Goal: Task Accomplishment & Management: Use online tool/utility

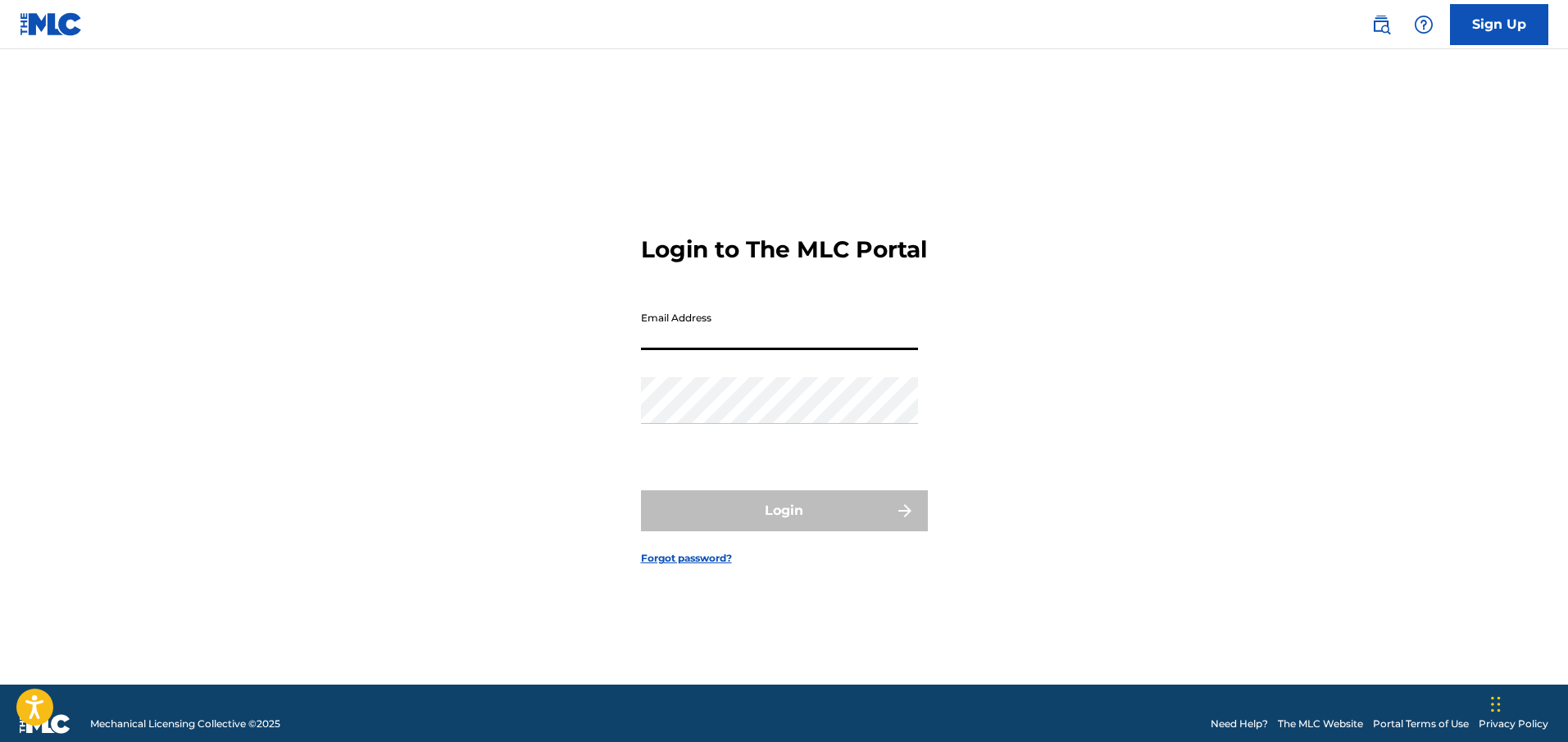
click at [838, 350] on input "Email Address" at bounding box center [779, 327] width 277 height 47
type input "[EMAIL_ADDRESS][DOMAIN_NAME]"
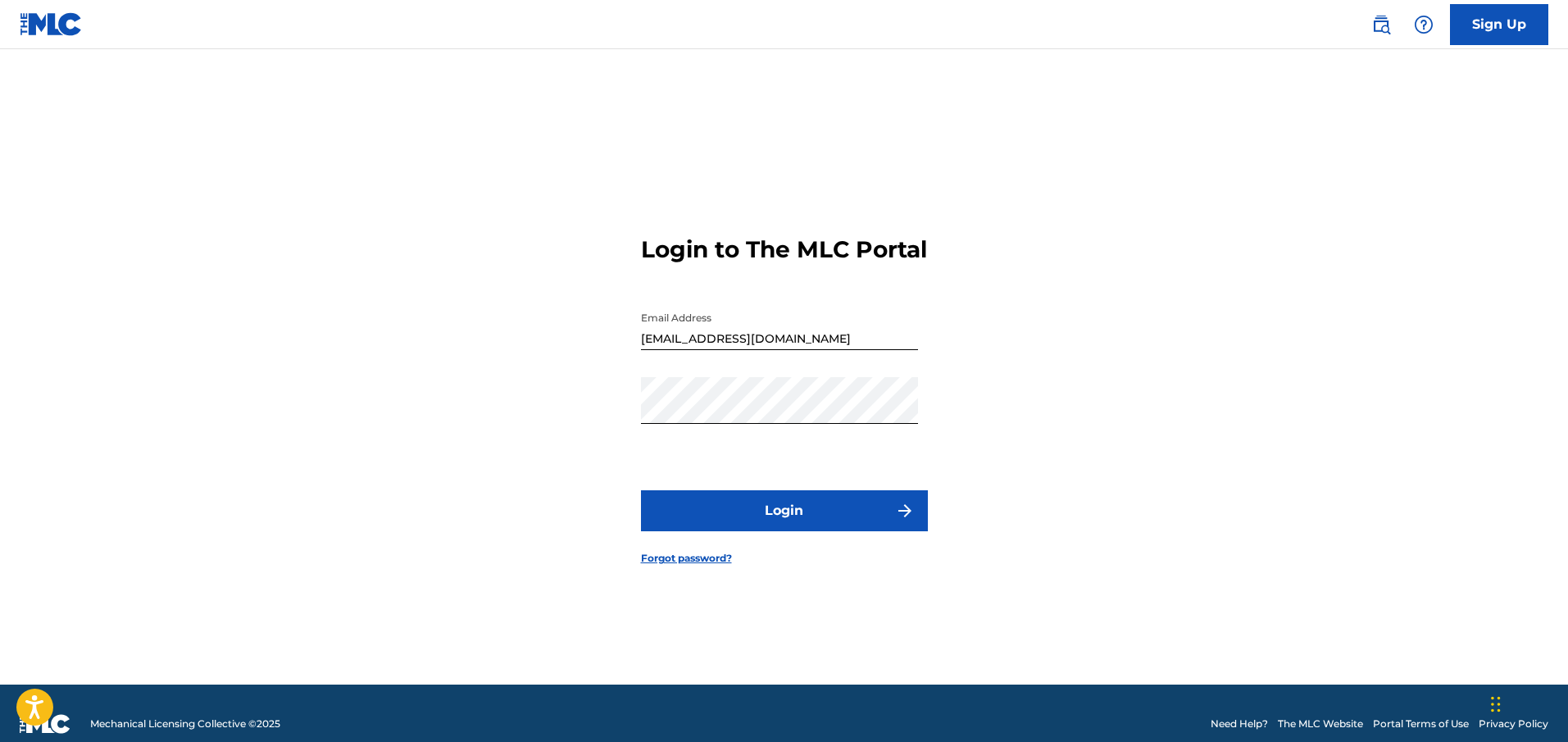
click at [692, 518] on button "Login" at bounding box center [785, 511] width 287 height 41
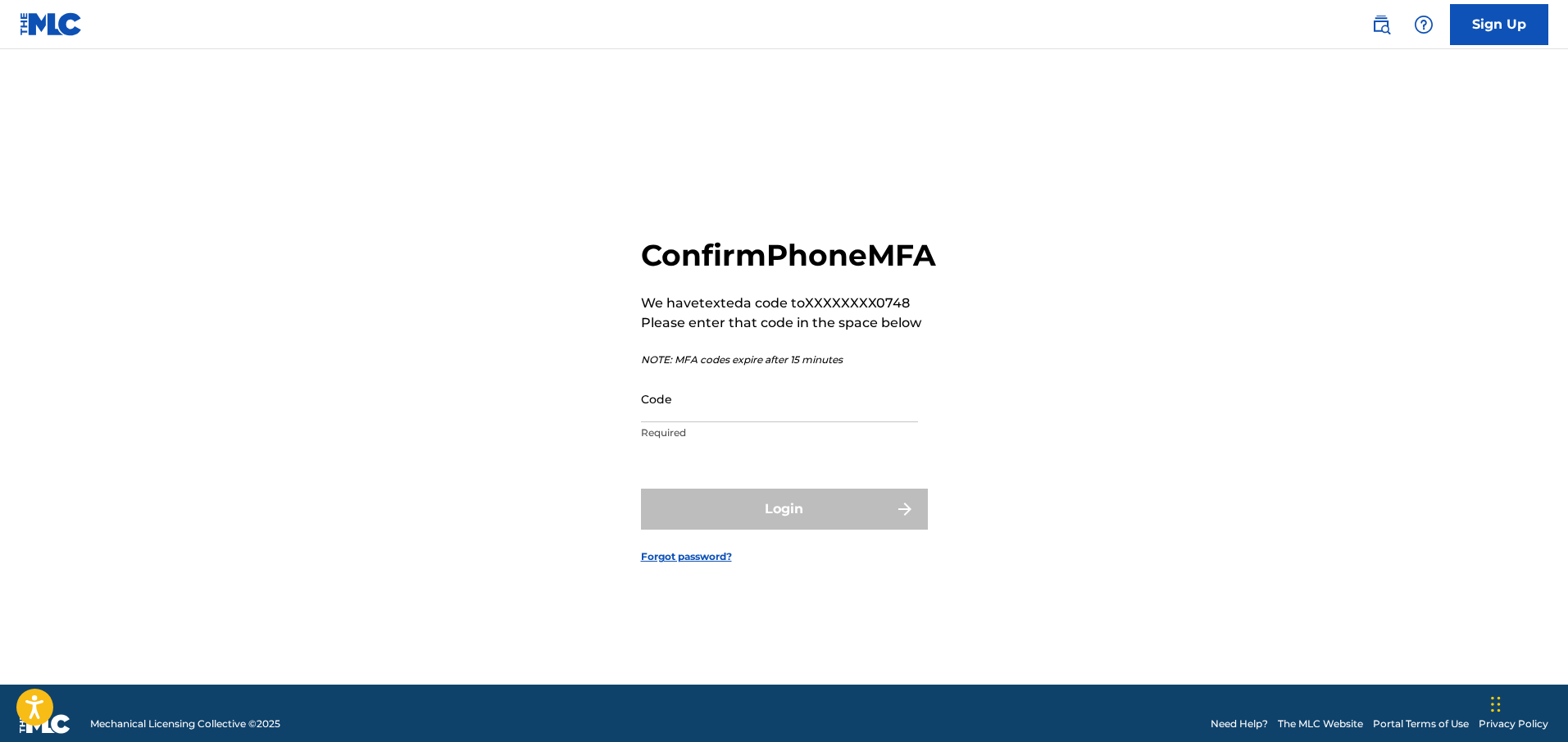
click at [711, 423] on input "Code" at bounding box center [779, 399] width 277 height 47
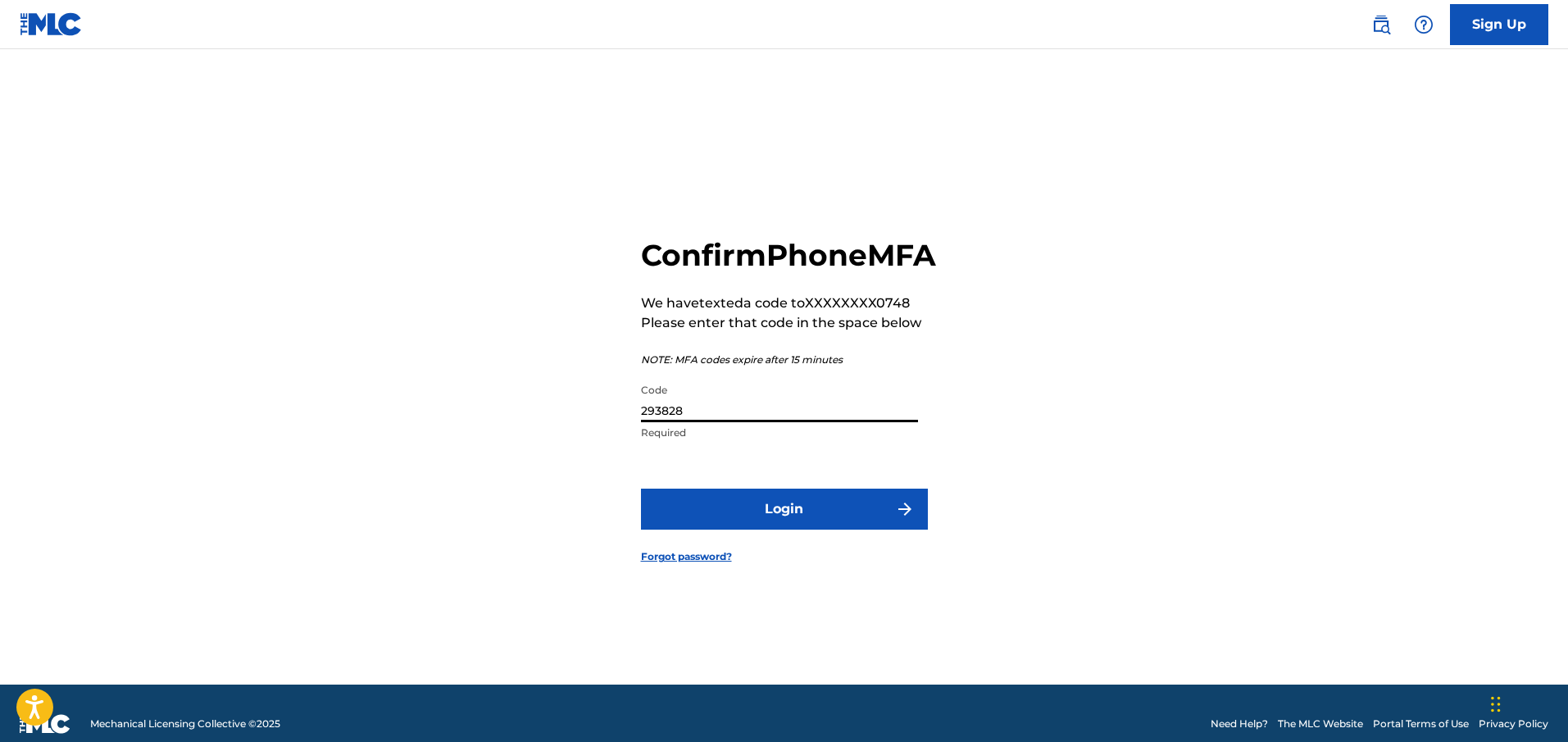
type input "293828"
click at [798, 526] on button "Login" at bounding box center [785, 509] width 287 height 41
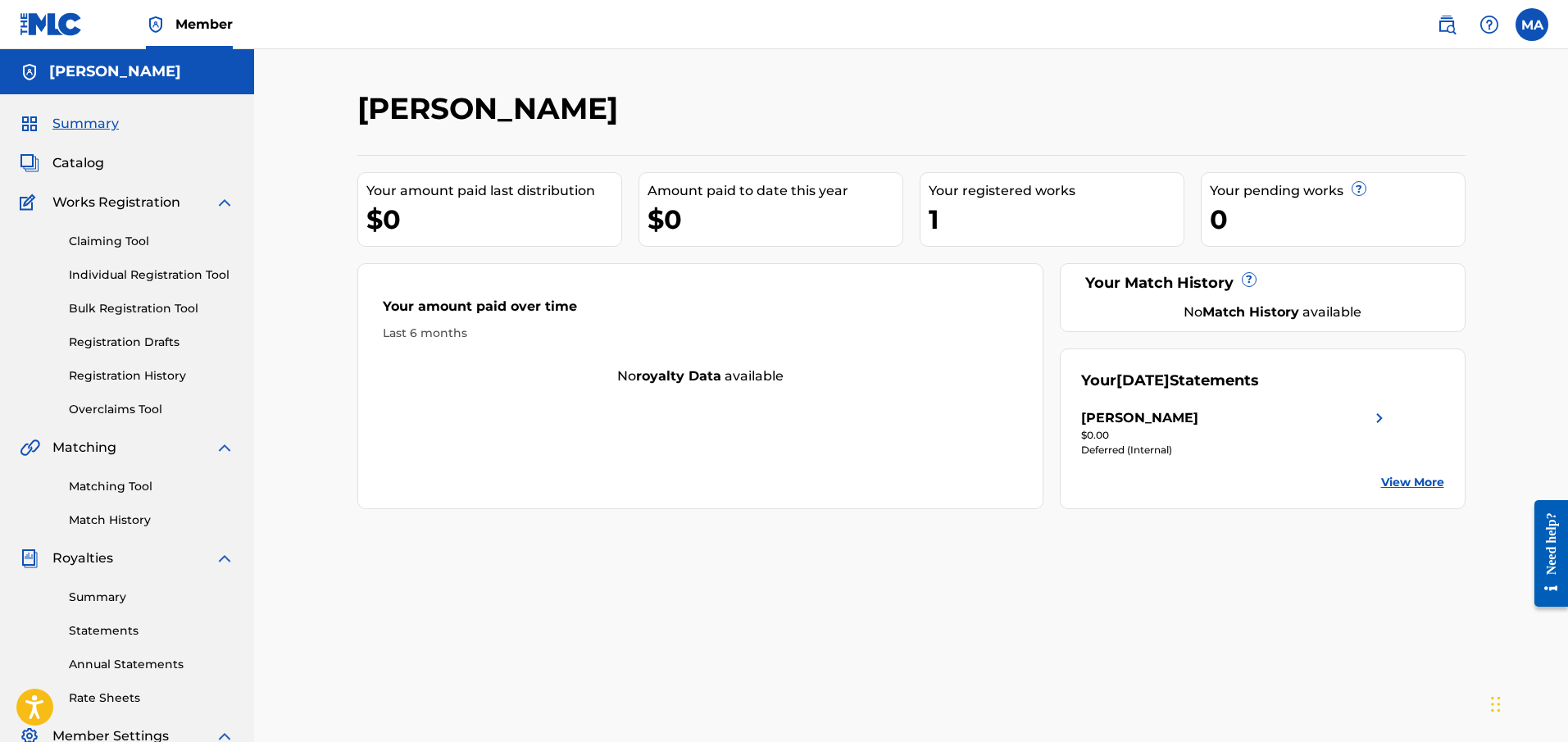
click at [119, 307] on link "Bulk Registration Tool" at bounding box center [151, 309] width 165 height 17
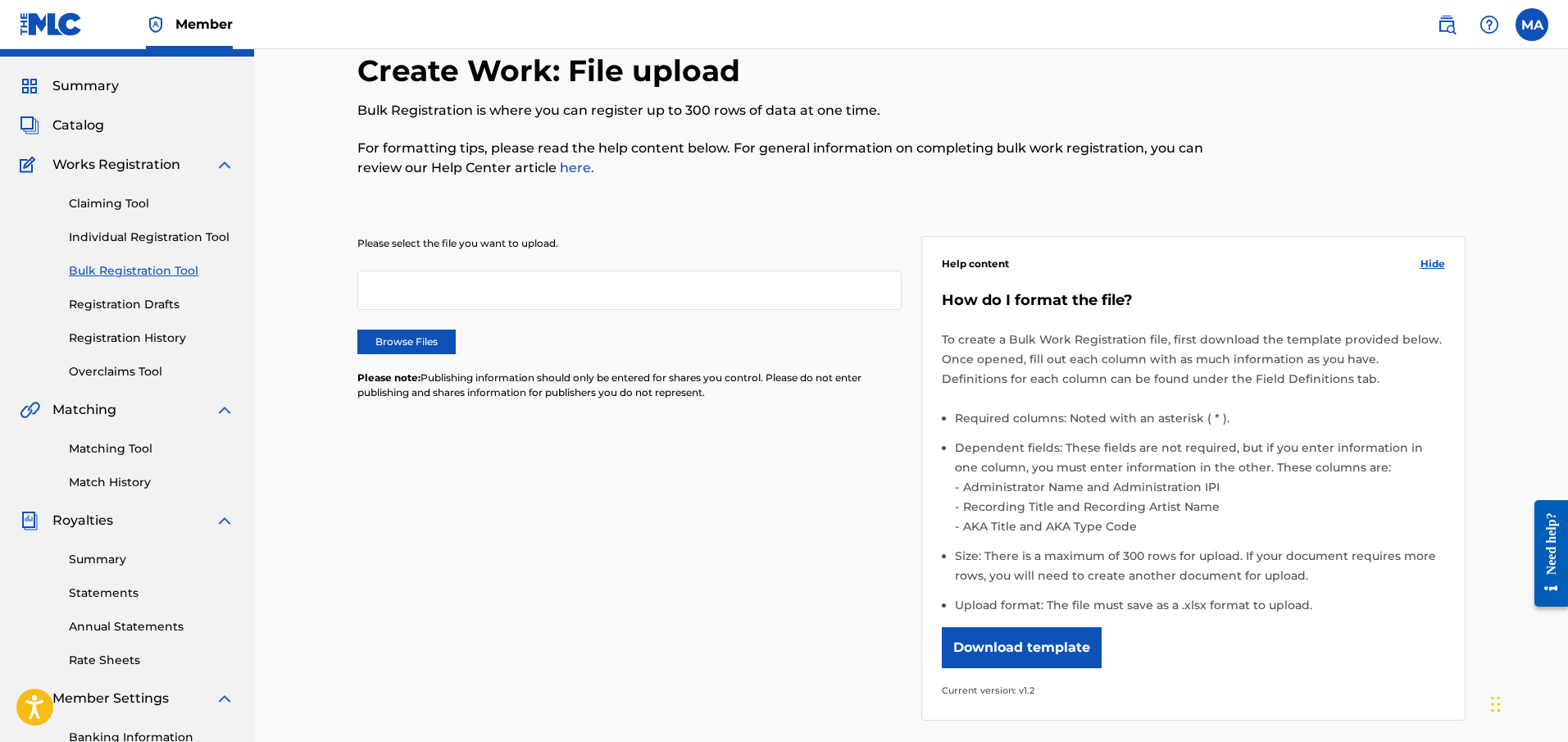
scroll to position [35, 0]
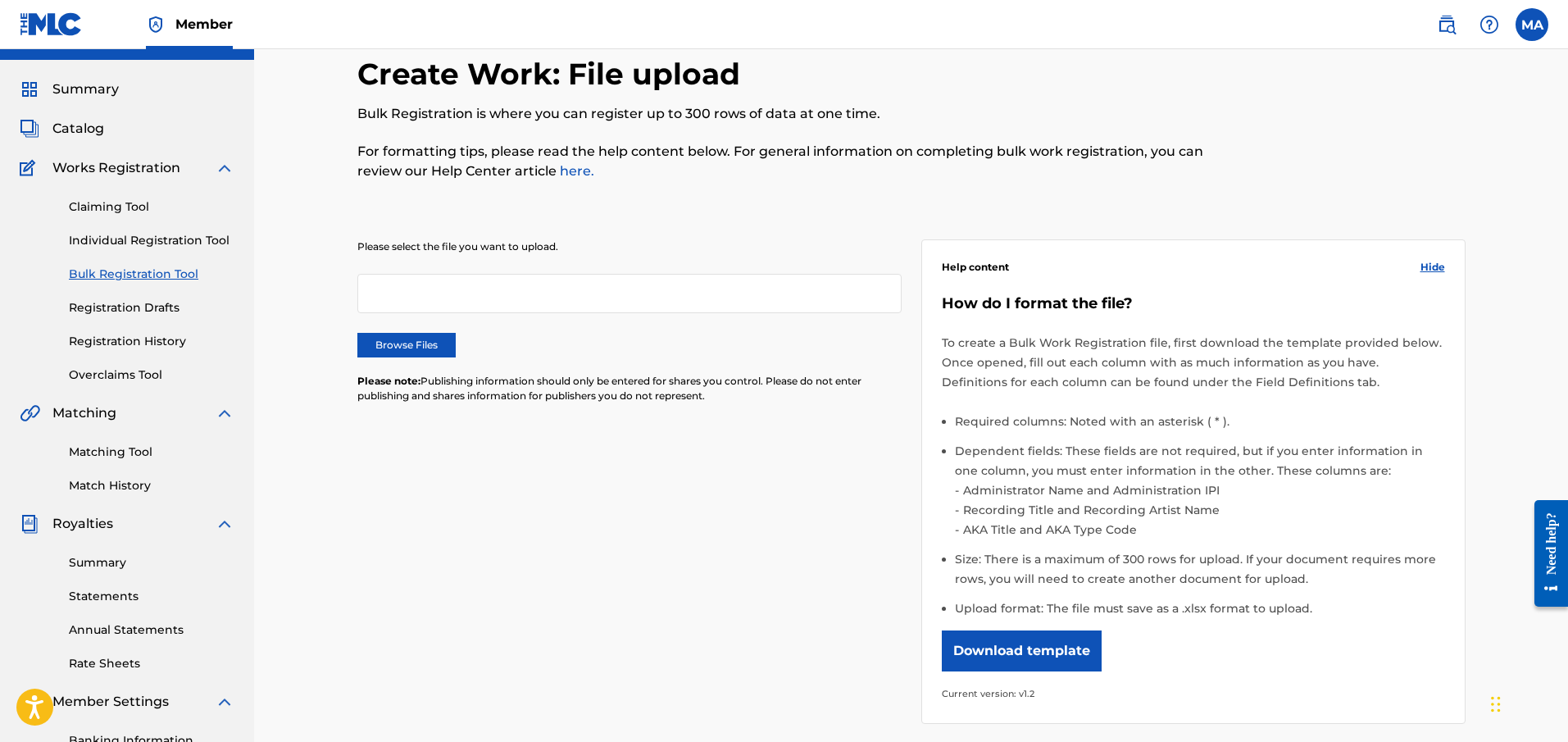
drag, startPoint x: 1567, startPoint y: 229, endPoint x: 1556, endPoint y: 221, distance: 13.6
click at [1556, 221] on div "Create Work: File upload Bulk Registration is where you can register up to 300 …" at bounding box center [912, 459] width 1314 height 889
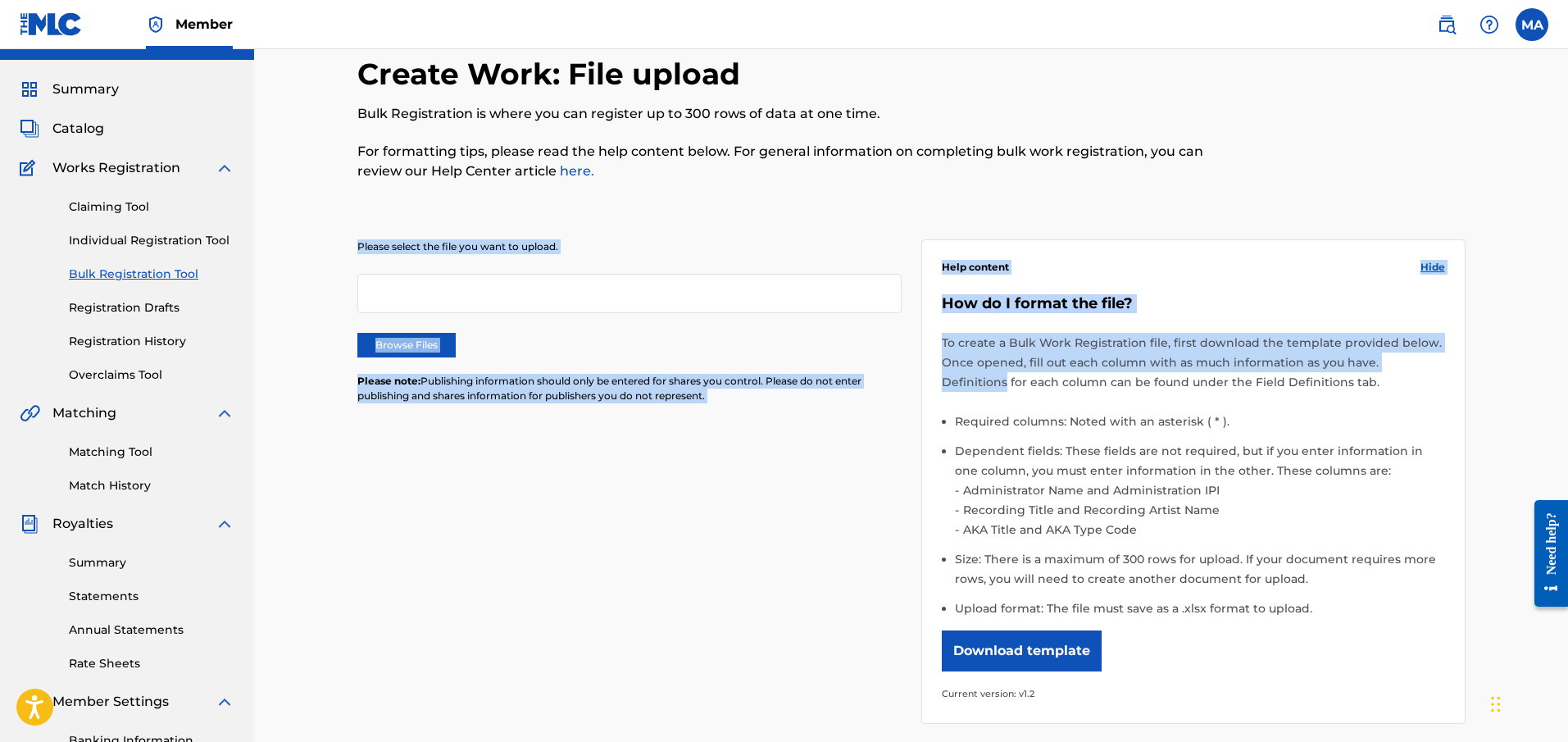
drag, startPoint x: 1567, startPoint y: 178, endPoint x: 1551, endPoint y: 350, distance: 172.7
click at [1551, 350] on div "Create Work: File upload Bulk Registration is where you can register up to 300 …" at bounding box center [912, 459] width 1314 height 889
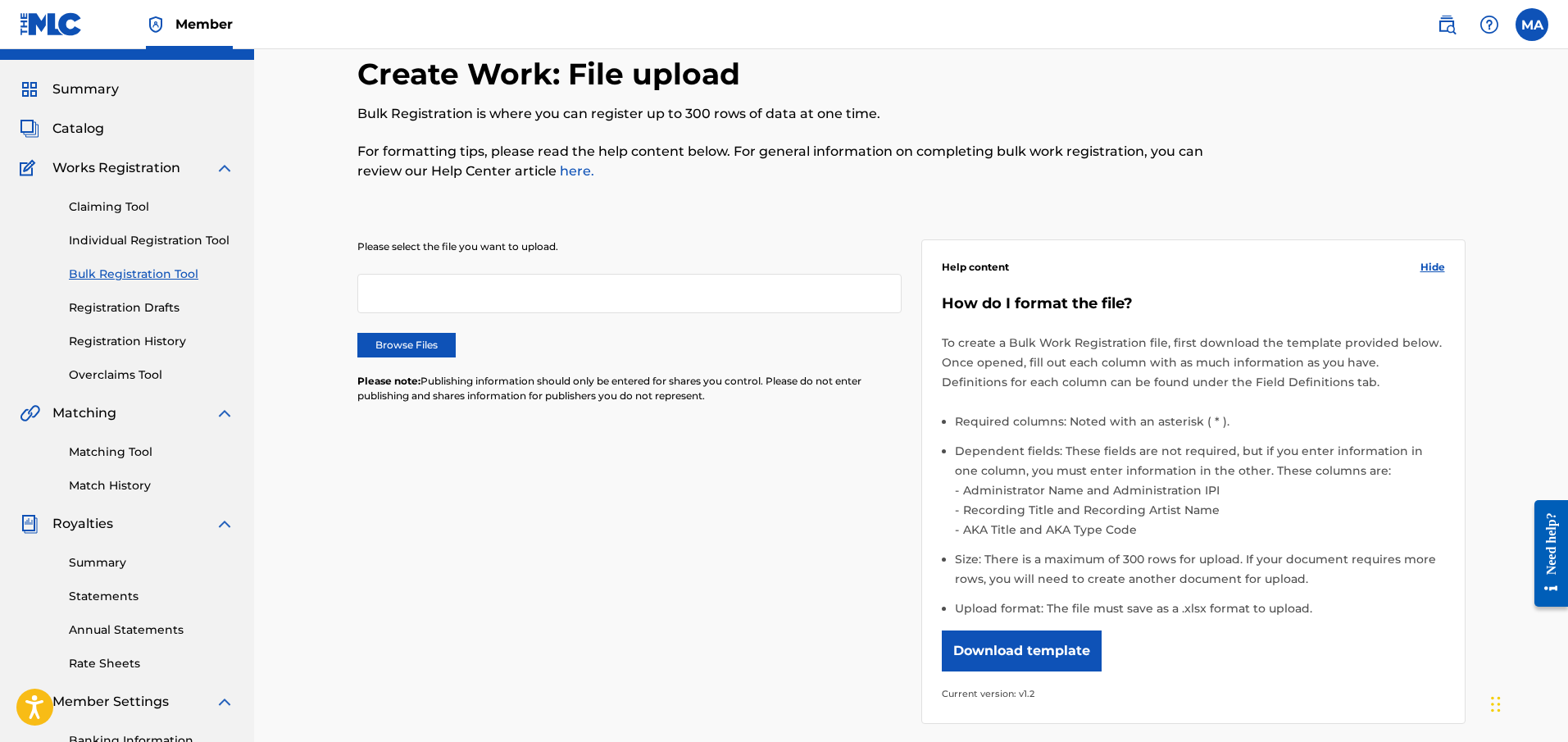
click at [1009, 655] on button "Download template" at bounding box center [1022, 651] width 160 height 41
click at [1434, 266] on span "Hide" at bounding box center [1433, 268] width 24 height 15
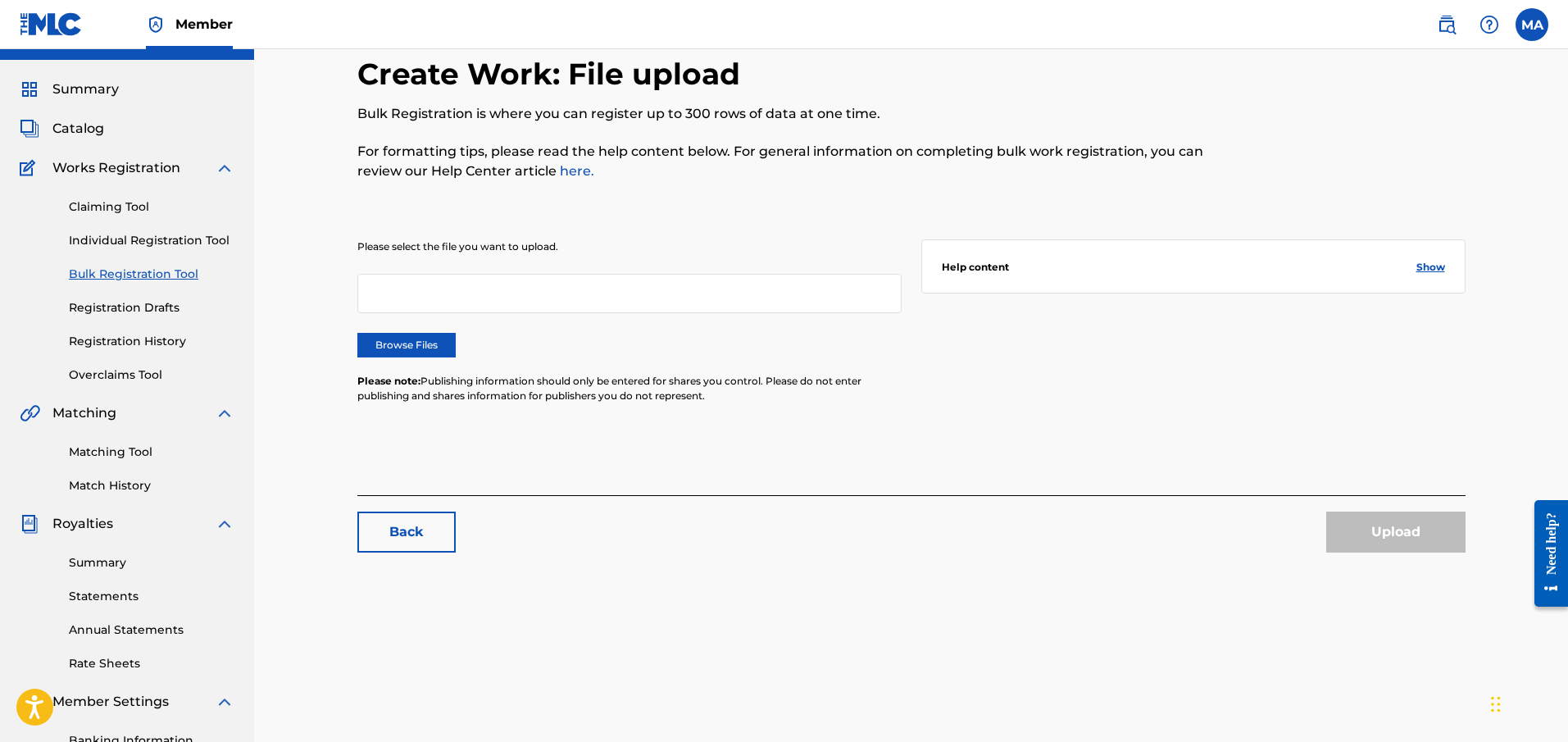
click at [436, 337] on label "Browse Files" at bounding box center [407, 346] width 99 height 24
click at [0, 0] on input "Browse Files" at bounding box center [0, 0] width 0 height 0
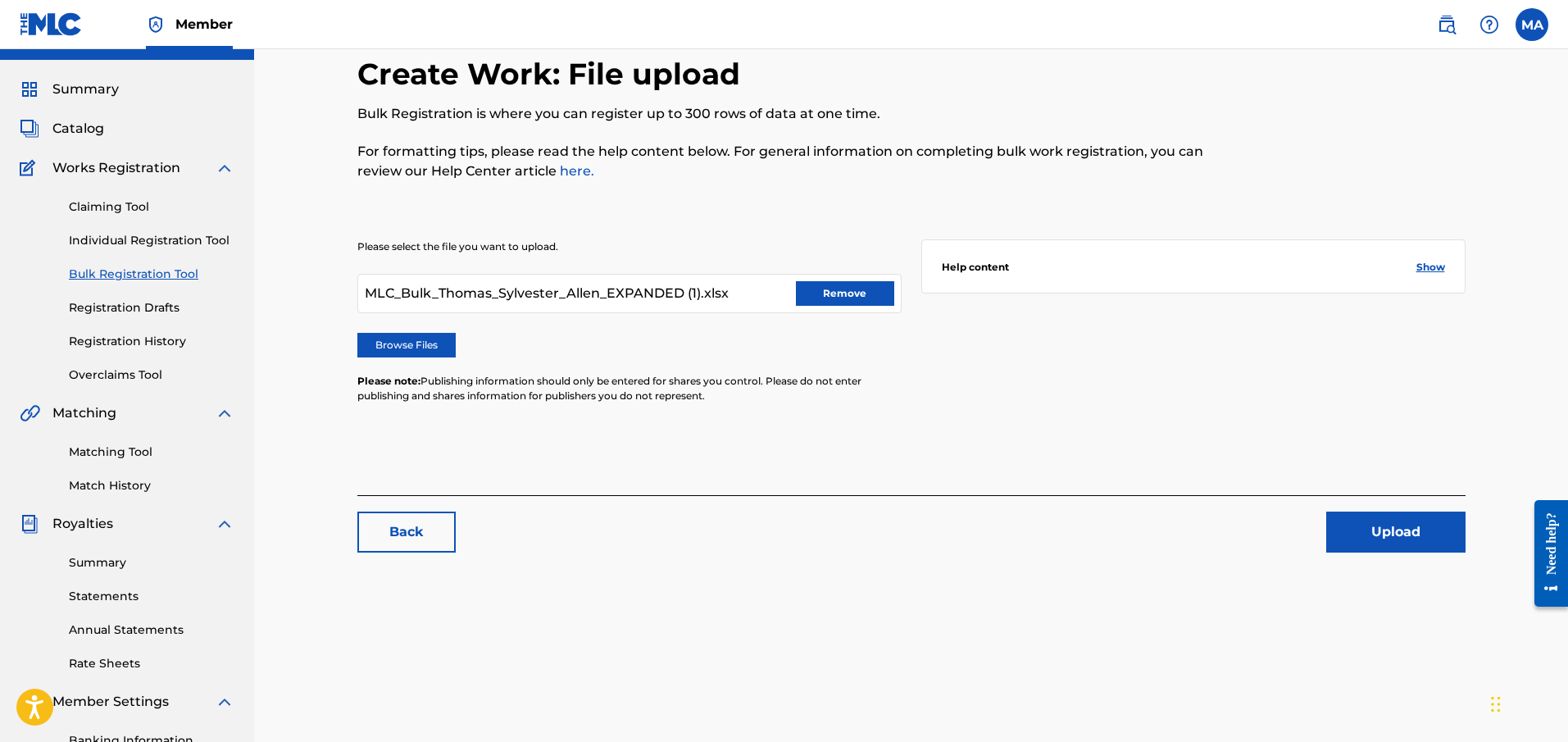
click at [1372, 537] on button "Upload" at bounding box center [1396, 533] width 139 height 41
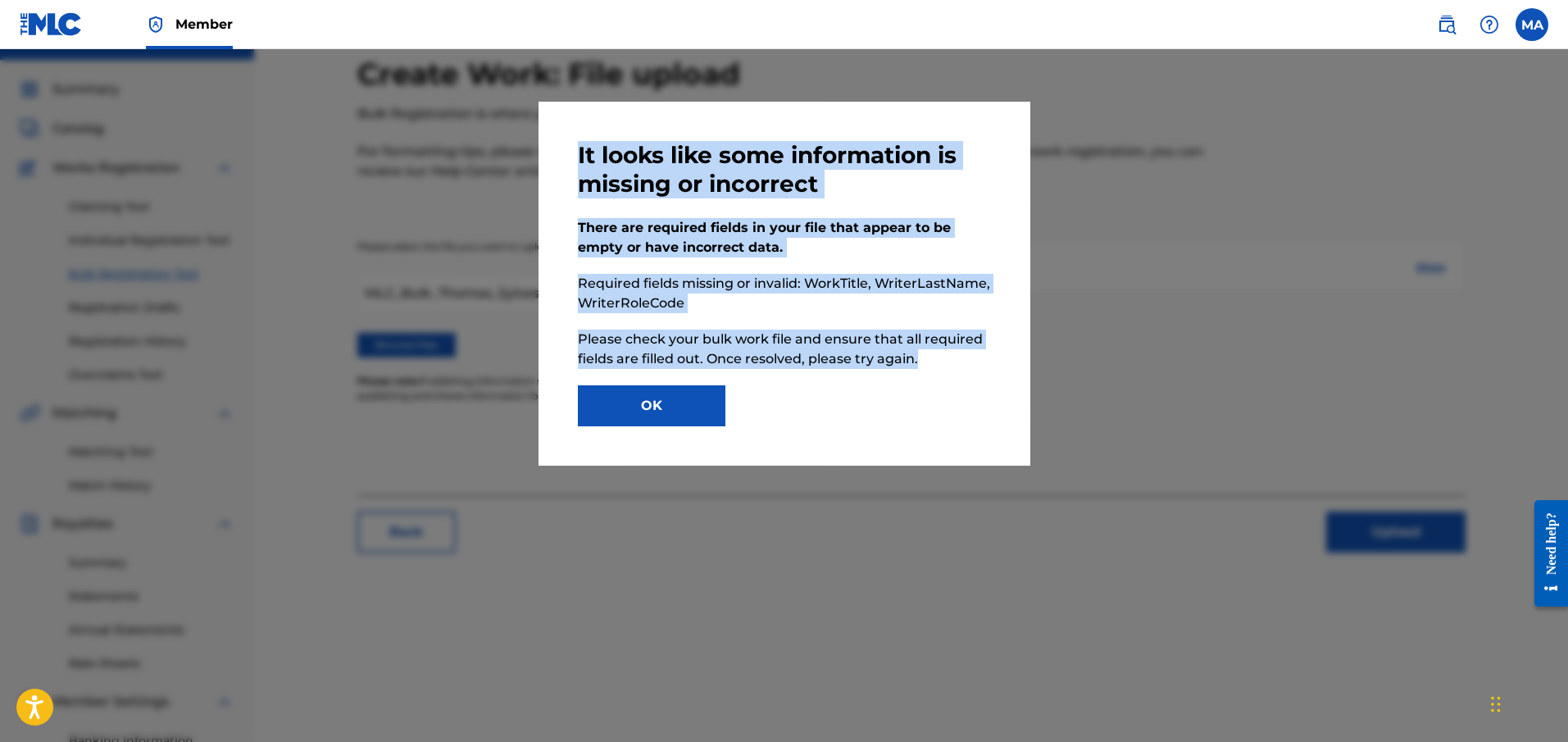
drag, startPoint x: 935, startPoint y: 367, endPoint x: 568, endPoint y: 129, distance: 437.4
click at [568, 129] on div "It looks like some information is missing or incorrect There are required field…" at bounding box center [785, 284] width 492 height 364
copy div "It looks like some information is missing or incorrect There are required field…"
click at [593, 393] on button "OK" at bounding box center [652, 406] width 147 height 41
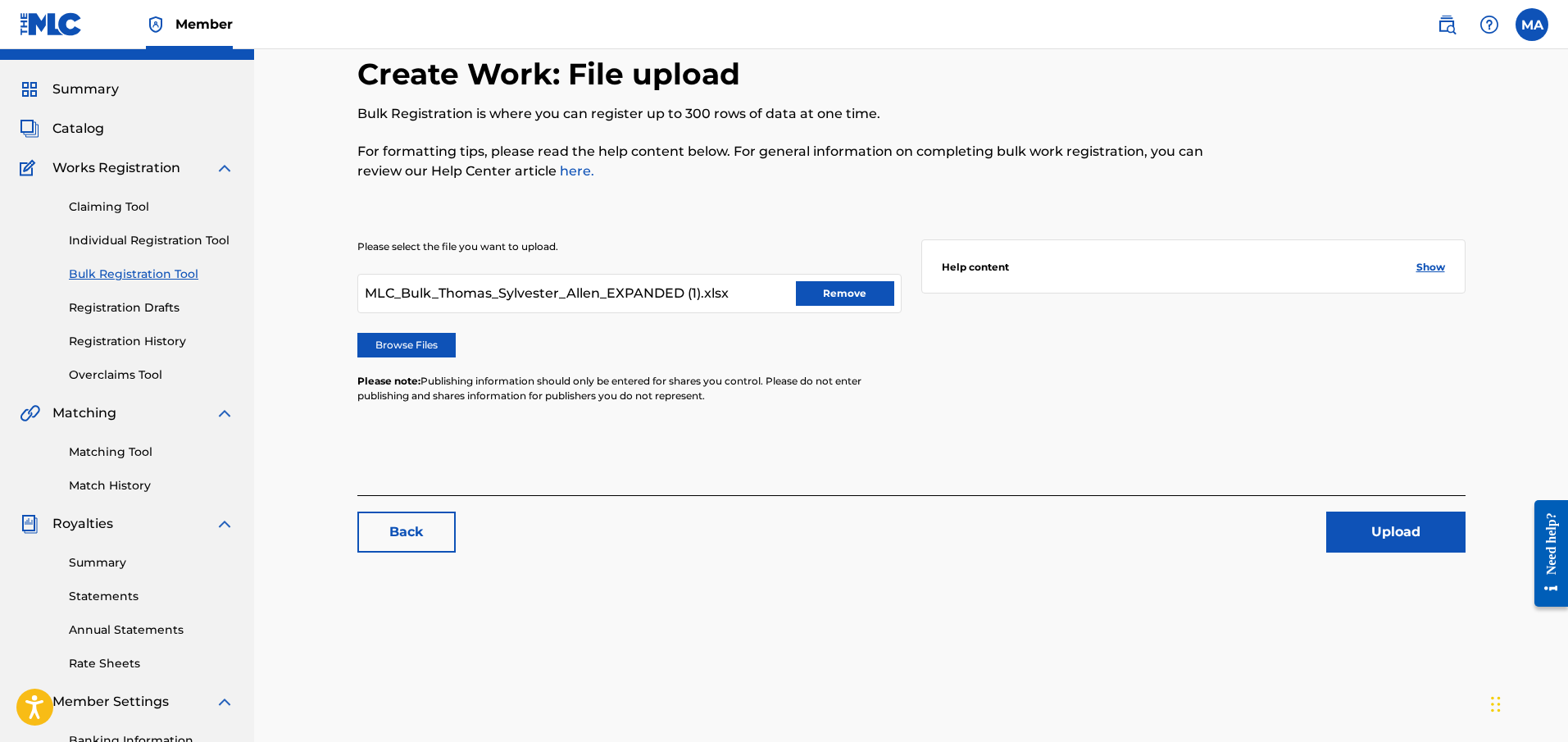
click at [1423, 260] on span "Show" at bounding box center [1431, 268] width 29 height 15
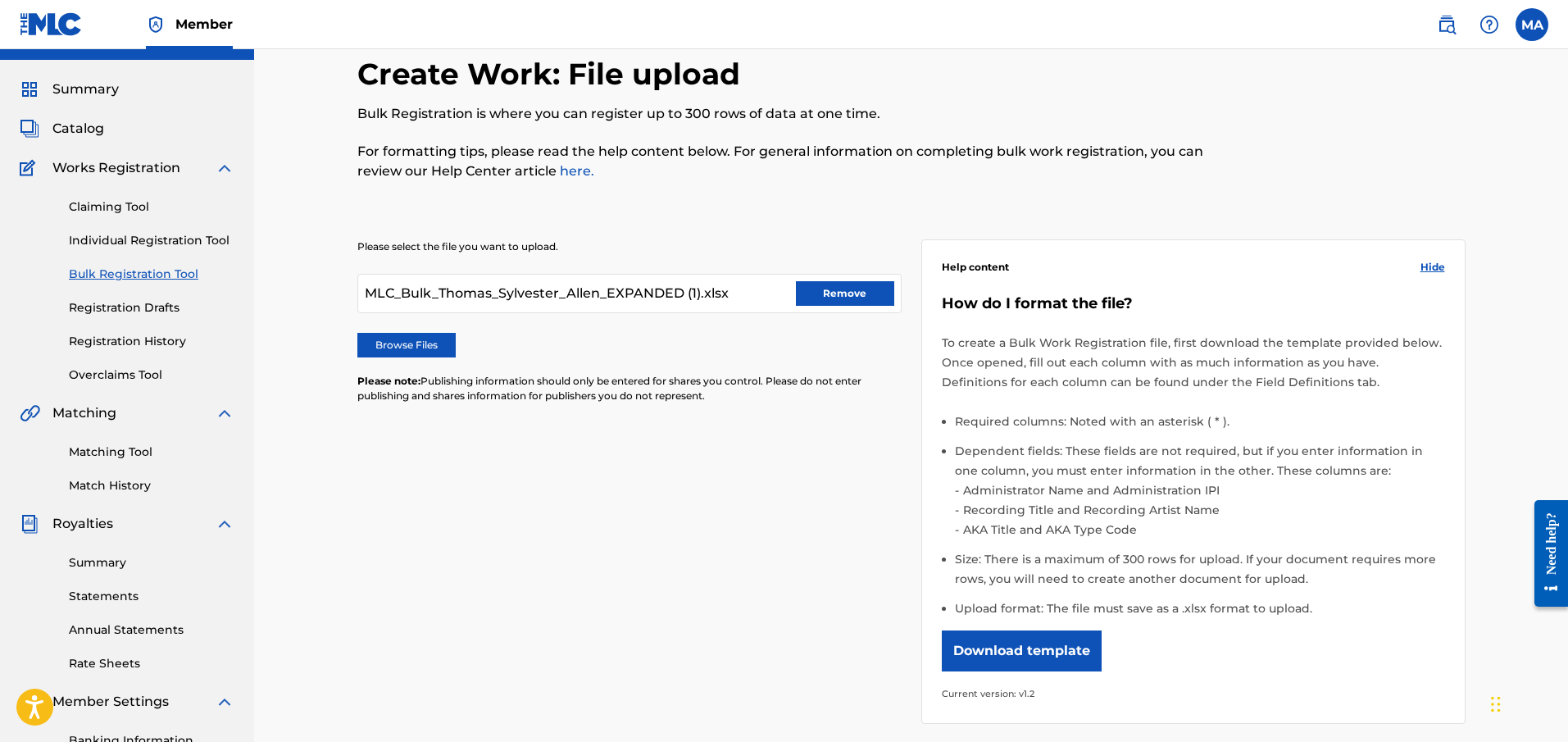
click at [1432, 262] on span "Hide" at bounding box center [1433, 268] width 24 height 15
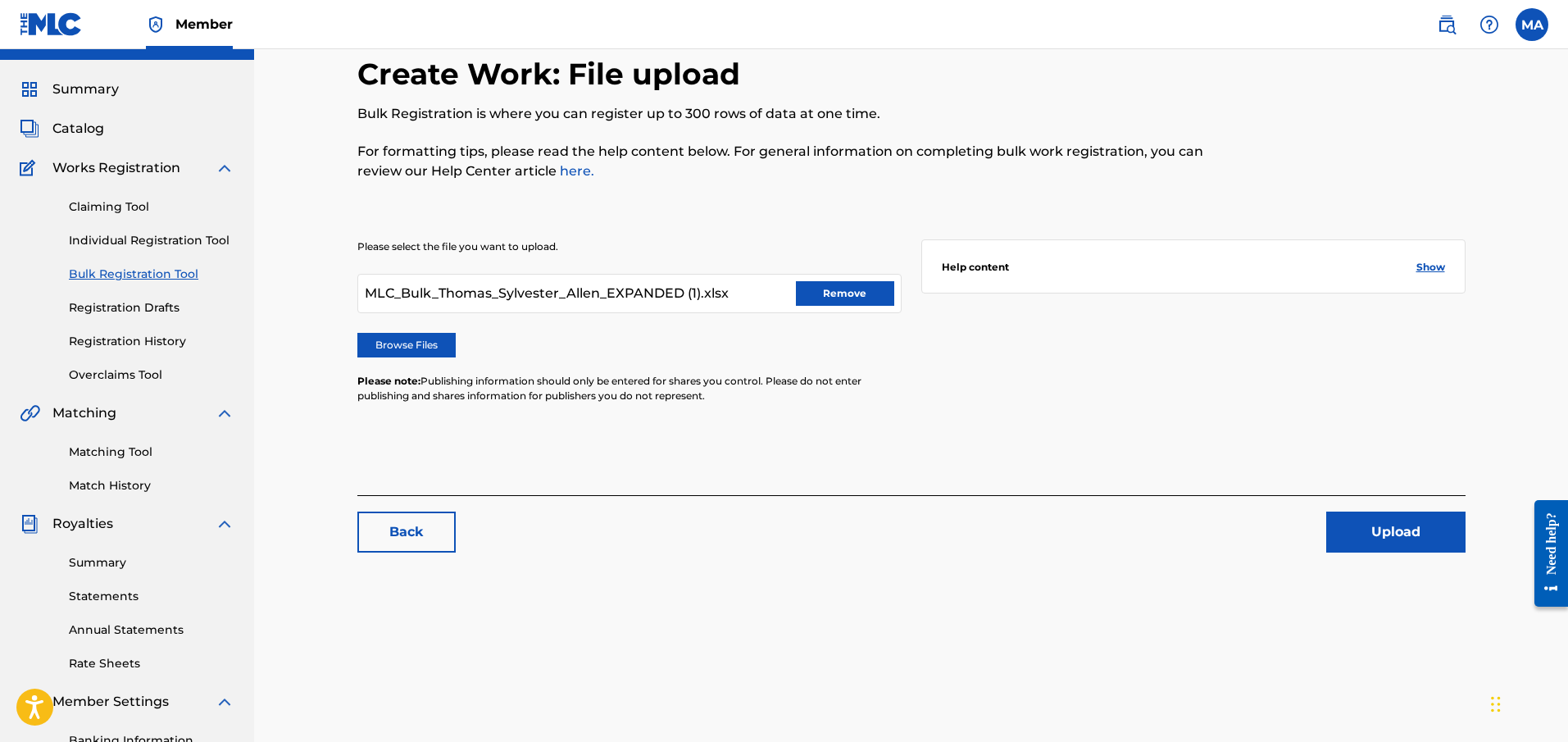
click at [862, 296] on button "Remove" at bounding box center [845, 293] width 99 height 24
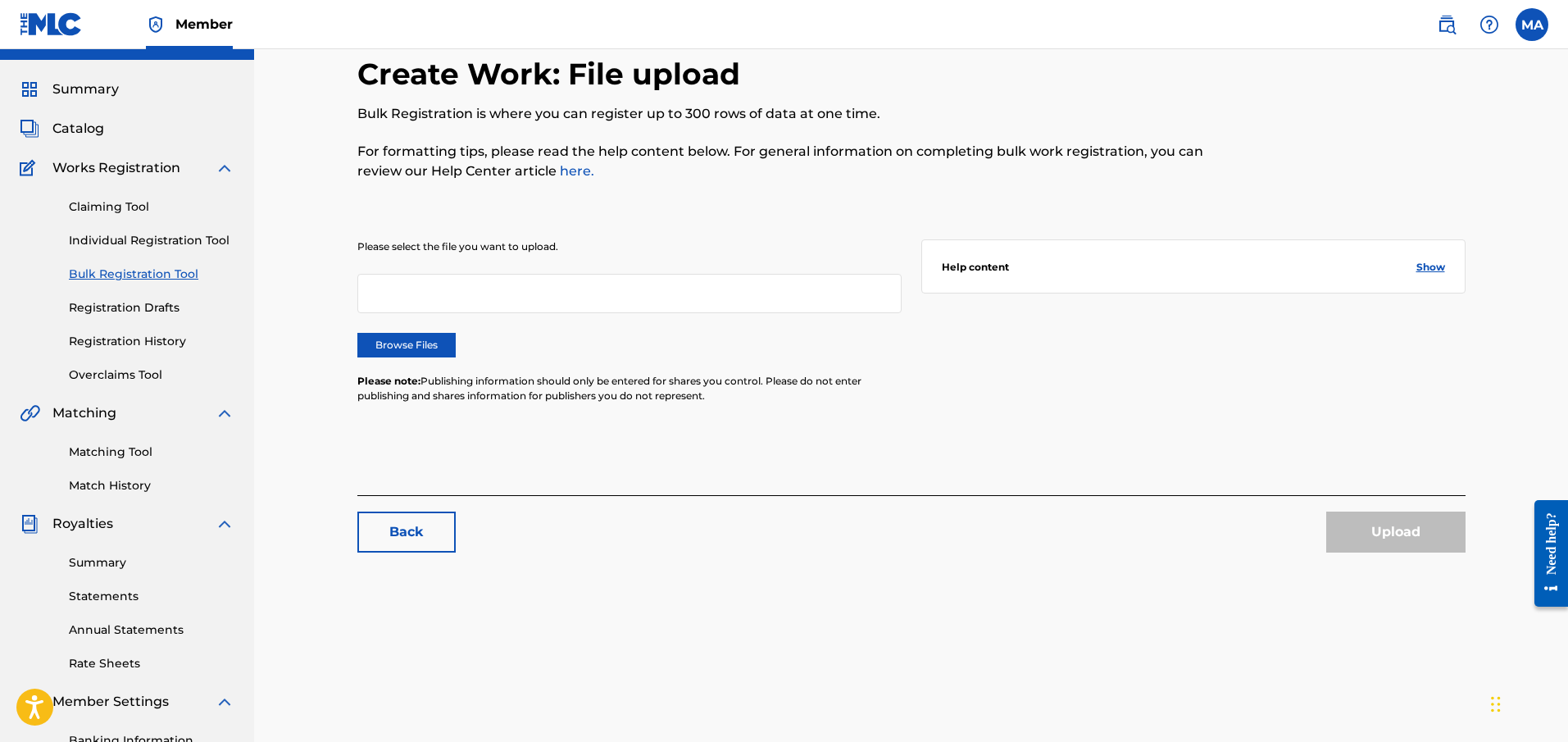
click at [421, 335] on label "Browse Files" at bounding box center [407, 346] width 99 height 24
click at [0, 0] on input "Browse Files" at bounding box center [0, 0] width 0 height 0
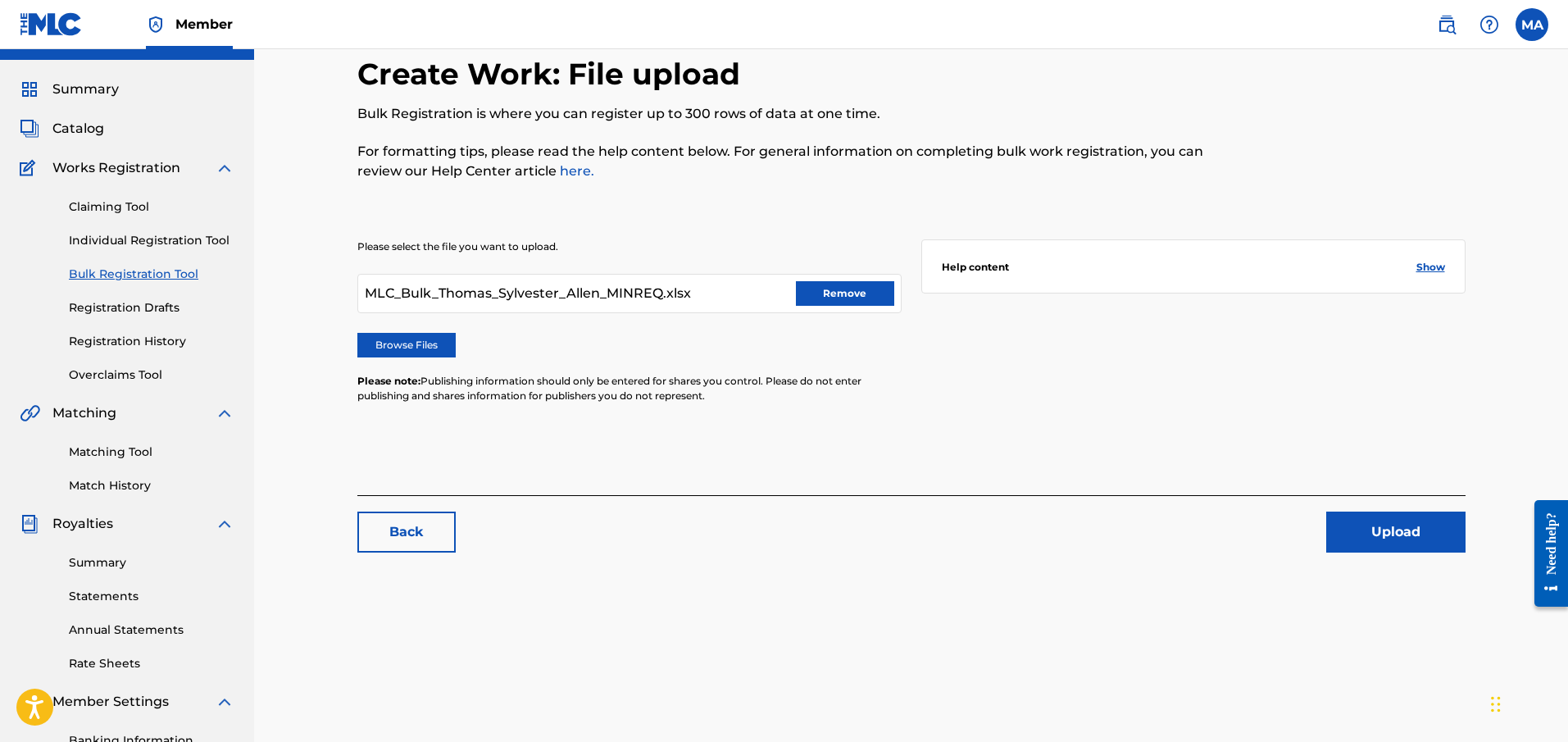
click at [1372, 526] on button "Upload" at bounding box center [1396, 533] width 139 height 41
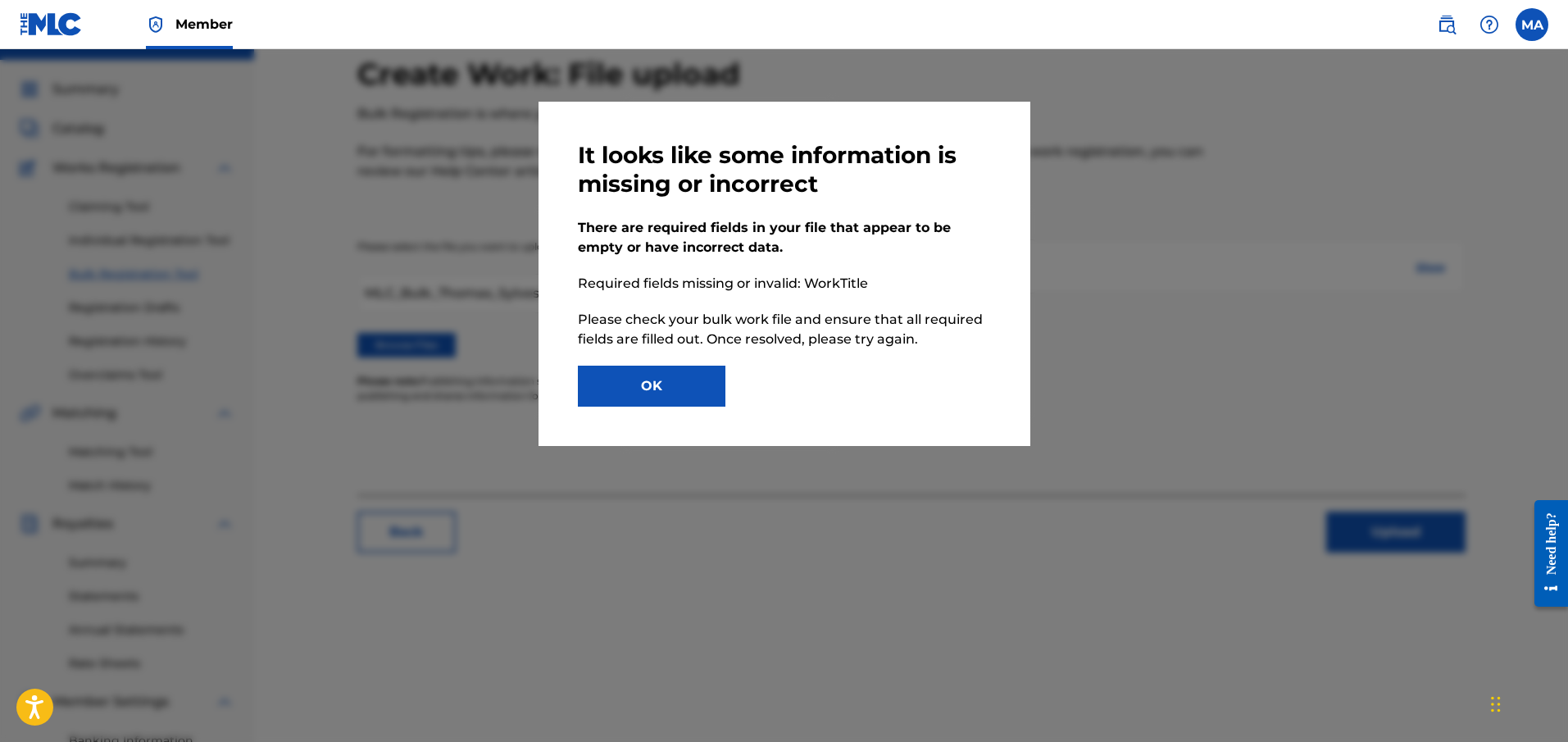
click at [669, 381] on button "OK" at bounding box center [652, 386] width 147 height 41
